Goal: Task Accomplishment & Management: Complete application form

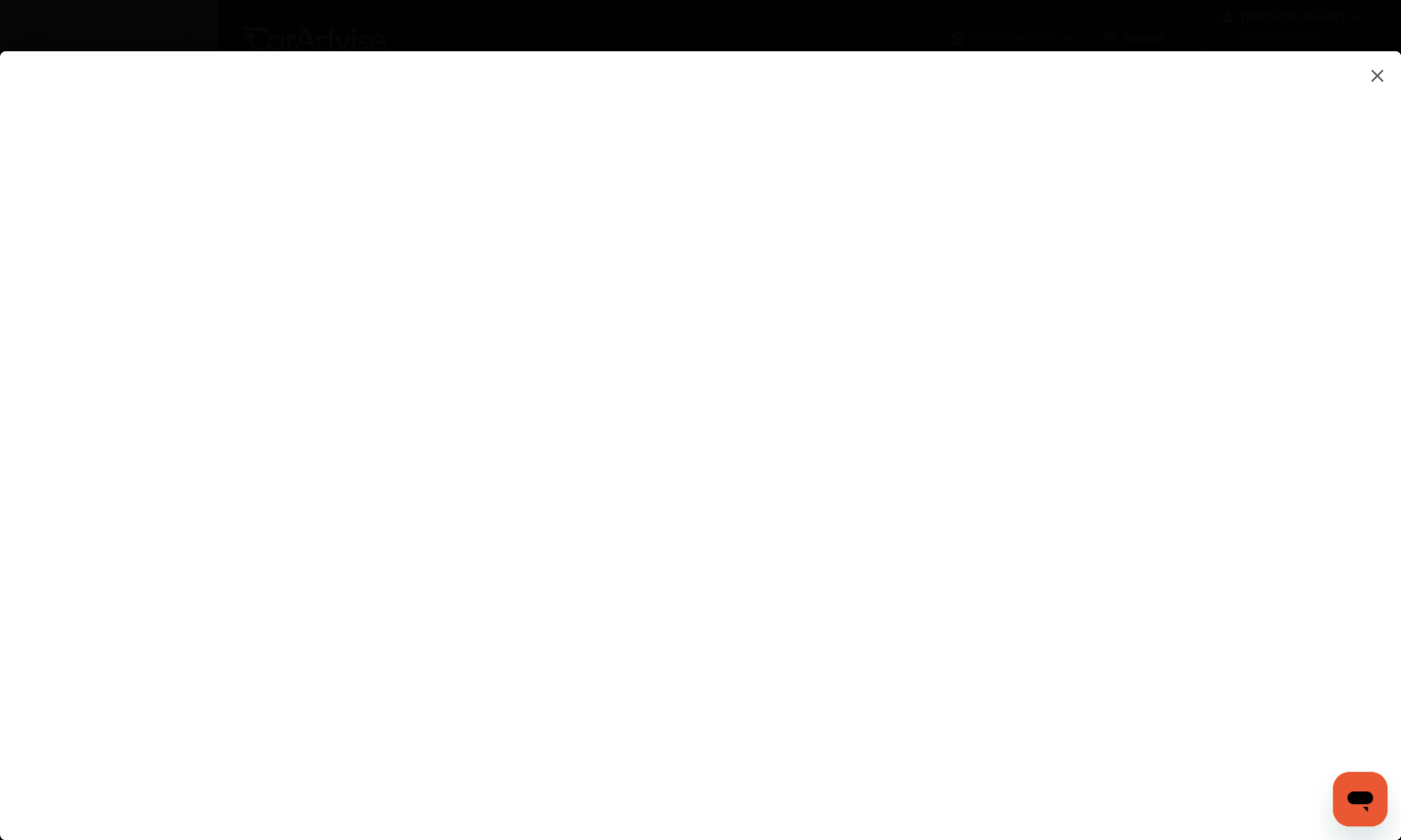
click at [844, 512] on flutter-view at bounding box center [700, 428] width 1401 height 755
type input "**********"
click at [1156, 629] on flutter-view at bounding box center [700, 428] width 1401 height 755
click at [1194, 615] on flutter-view at bounding box center [700, 428] width 1401 height 755
click at [1001, 558] on flutter-view at bounding box center [700, 428] width 1401 height 755
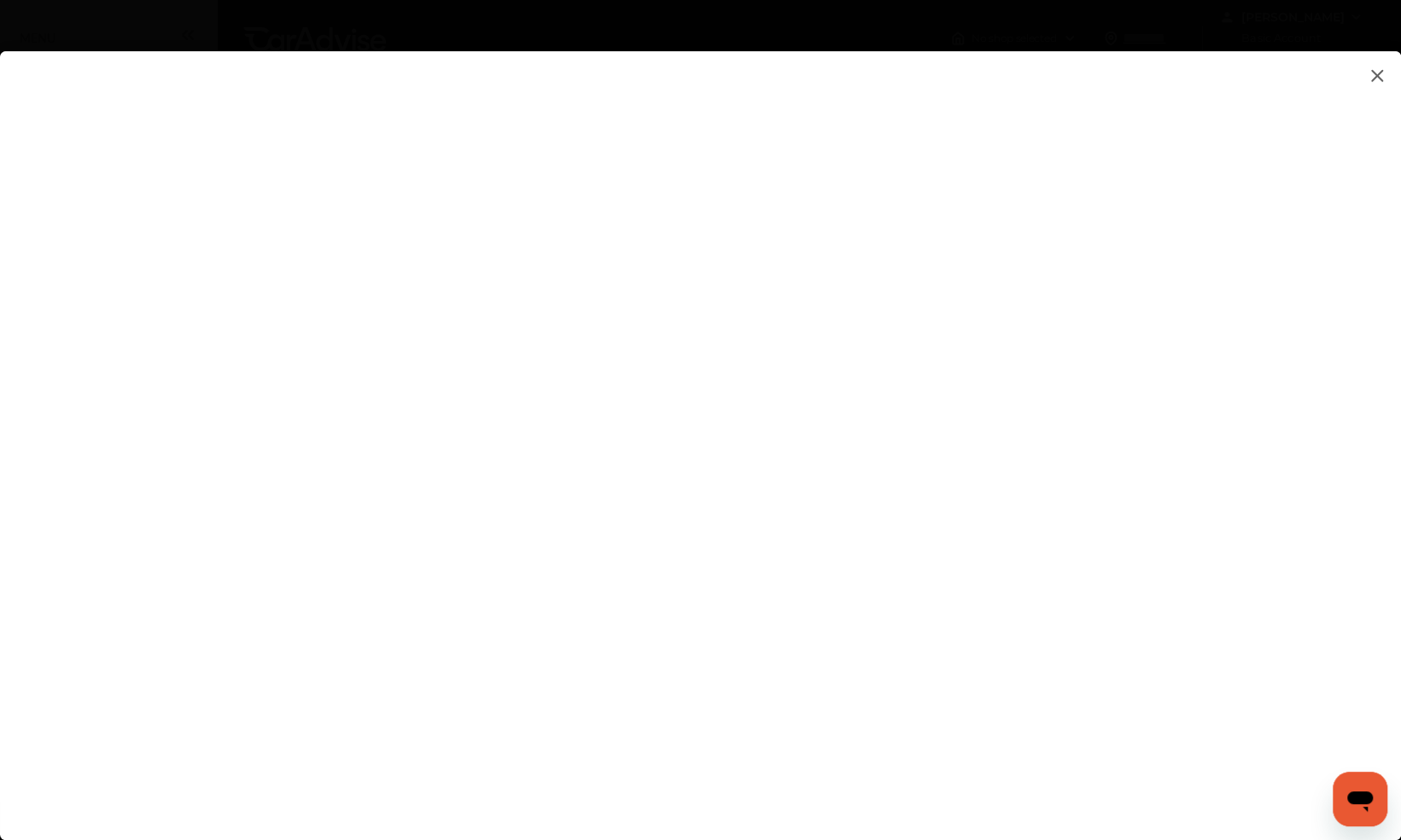
type textarea "**********"
click at [975, 618] on flutter-view at bounding box center [700, 428] width 1401 height 755
click at [1381, 672] on flutter-view at bounding box center [700, 428] width 1401 height 755
click at [1187, 678] on flutter-view at bounding box center [700, 428] width 1401 height 755
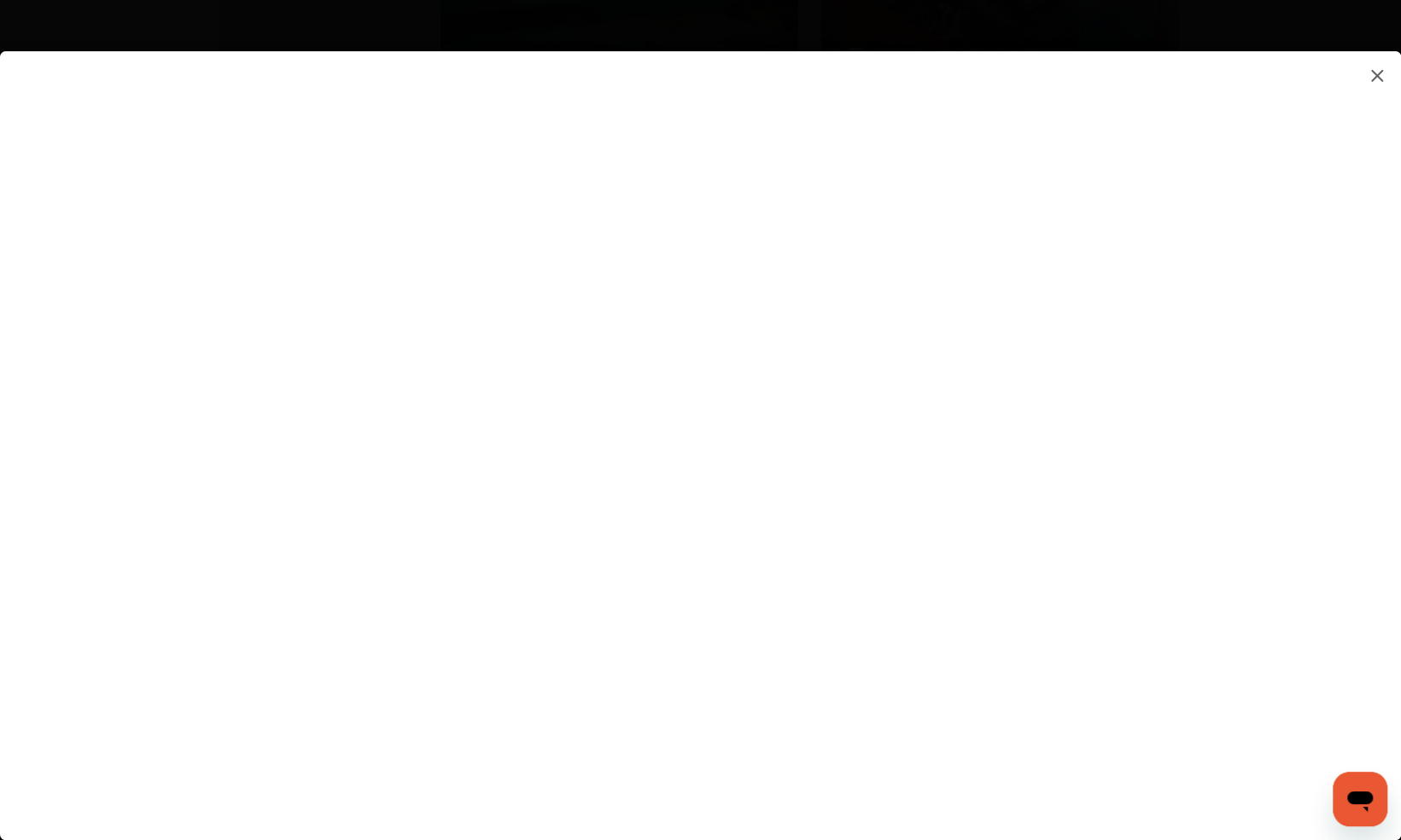
click at [962, 433] on flutter-view at bounding box center [700, 428] width 1401 height 755
click at [706, 517] on flutter-view at bounding box center [700, 428] width 1401 height 755
click at [1376, 73] on img at bounding box center [1377, 76] width 21 height 22
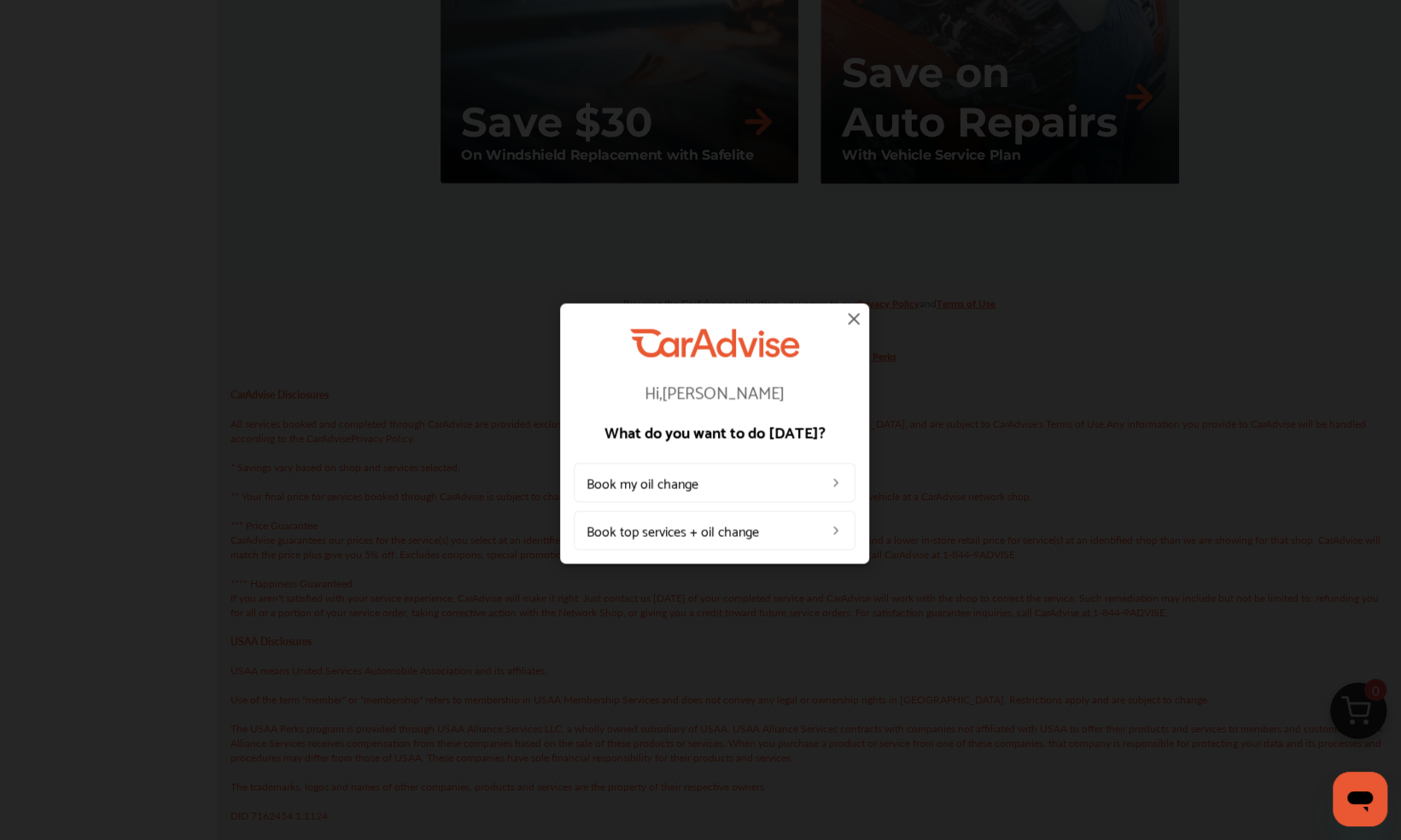
click at [851, 318] on img at bounding box center [854, 318] width 21 height 21
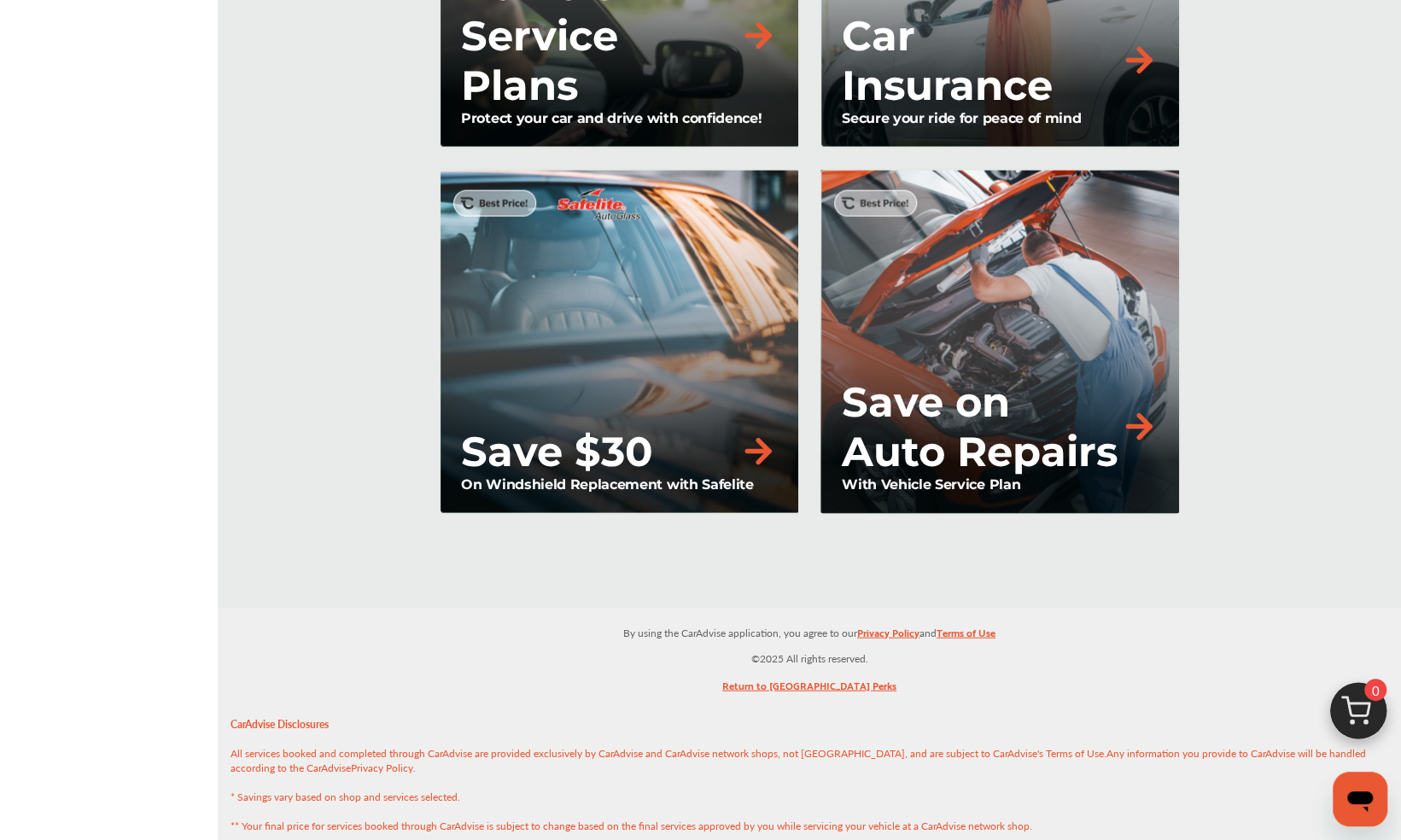
scroll to position [0, 0]
